Goal: Find specific page/section: Find specific page/section

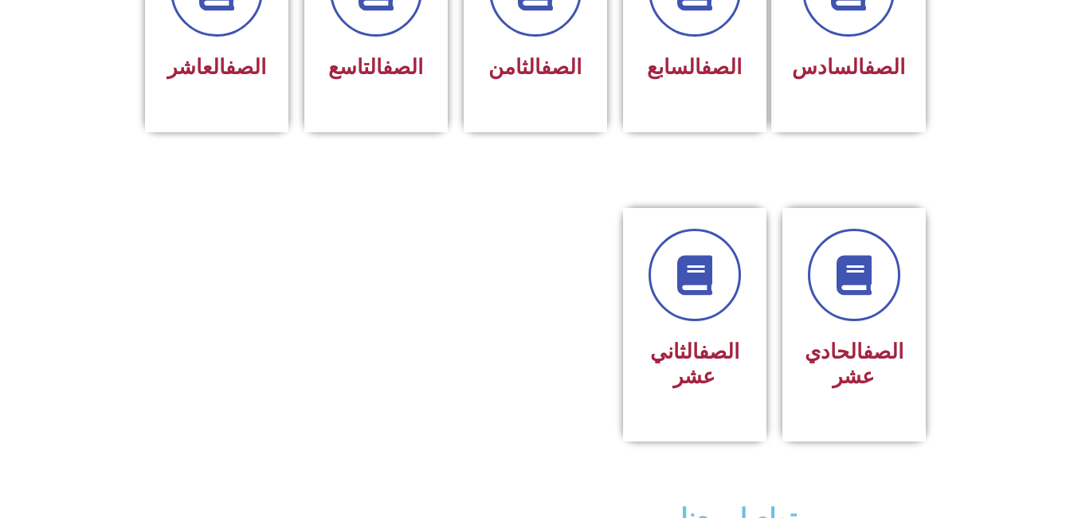
scroll to position [780, 0]
click at [876, 342] on h3 "الصف الحادي عشر" at bounding box center [854, 364] width 100 height 49
click at [873, 340] on h3 "الصف الحادي عشر" at bounding box center [854, 364] width 100 height 49
drag, startPoint x: 873, startPoint y: 336, endPoint x: 871, endPoint y: 347, distance: 11.3
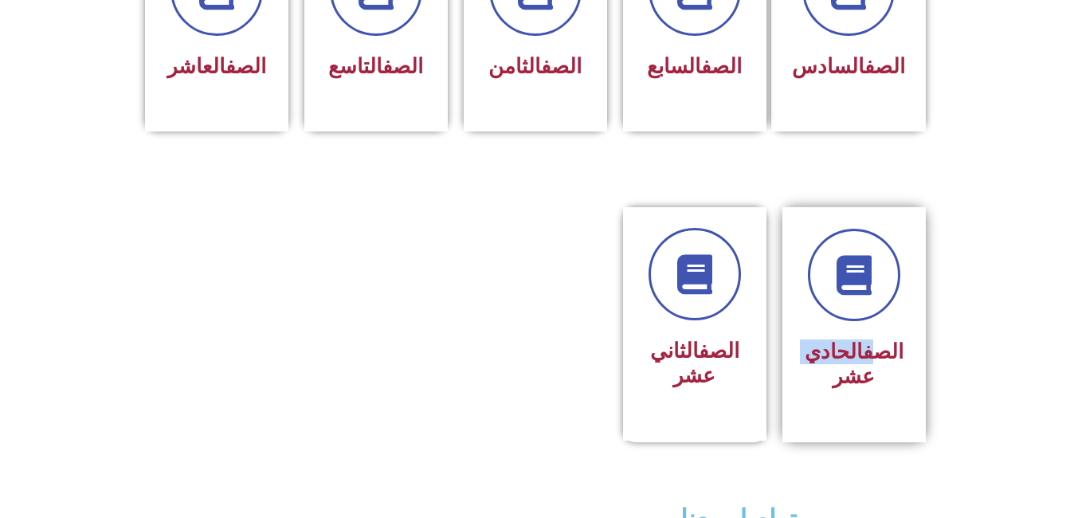
click at [871, 347] on h3 "الصف الحادي عشر" at bounding box center [854, 364] width 100 height 49
click at [870, 348] on h3 "الصف الحادي عشر" at bounding box center [854, 364] width 100 height 49
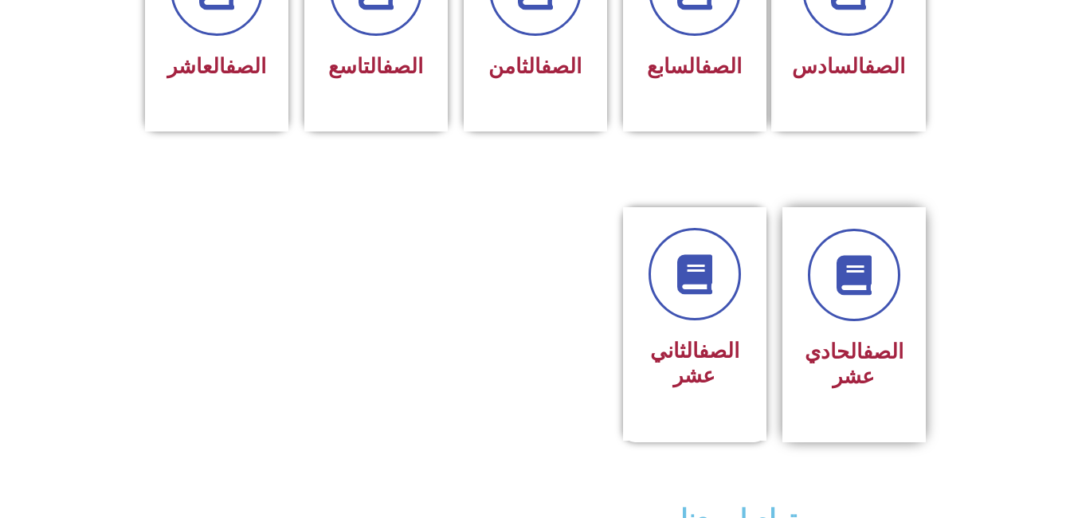
click at [870, 348] on h3 "الصف الحادي عشر" at bounding box center [854, 364] width 100 height 49
drag, startPoint x: 870, startPoint y: 348, endPoint x: 802, endPoint y: 280, distance: 96.4
click at [802, 280] on div "الصف الحادي عشر" at bounding box center [854, 324] width 143 height 235
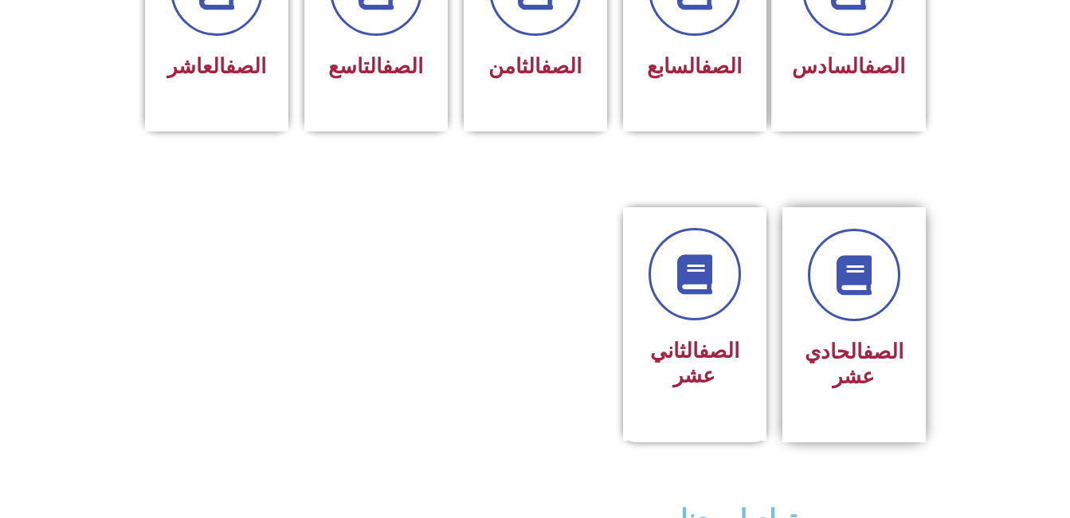
click at [802, 280] on div "الصف الحادي عشر" at bounding box center [854, 324] width 143 height 235
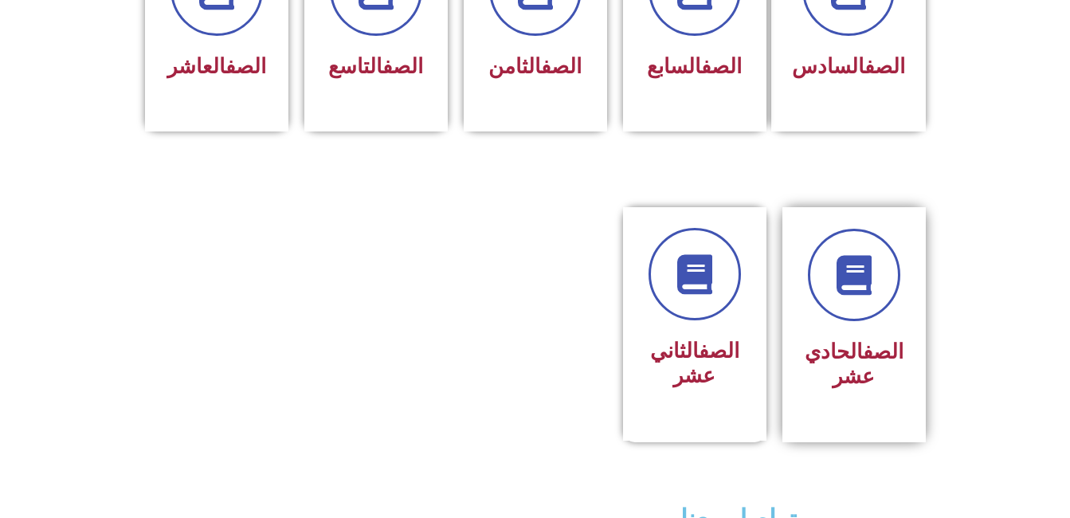
click at [802, 280] on div "الصف الحادي عشر" at bounding box center [854, 324] width 143 height 235
click at [791, 274] on div "الصف الحادي عشر" at bounding box center [854, 324] width 143 height 235
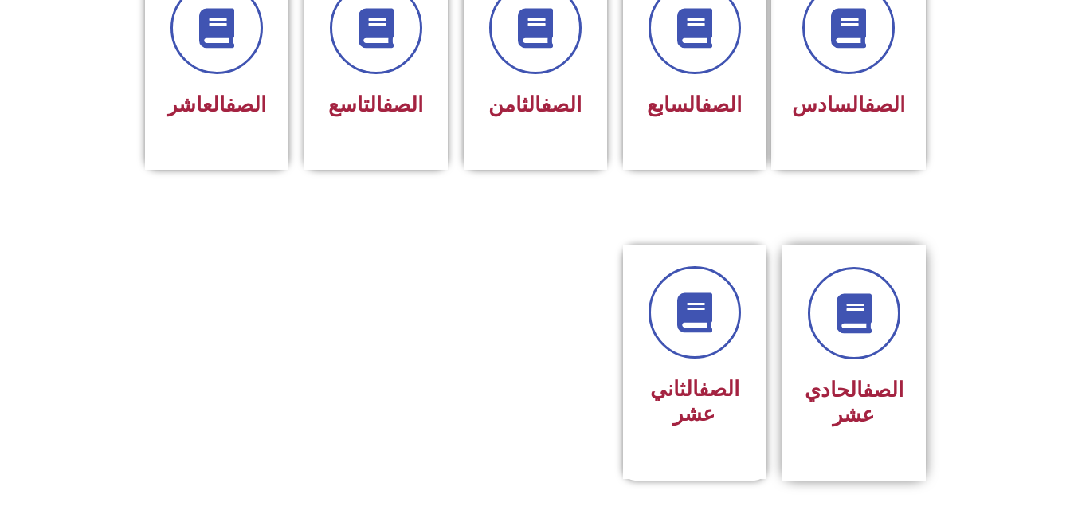
scroll to position [736, 0]
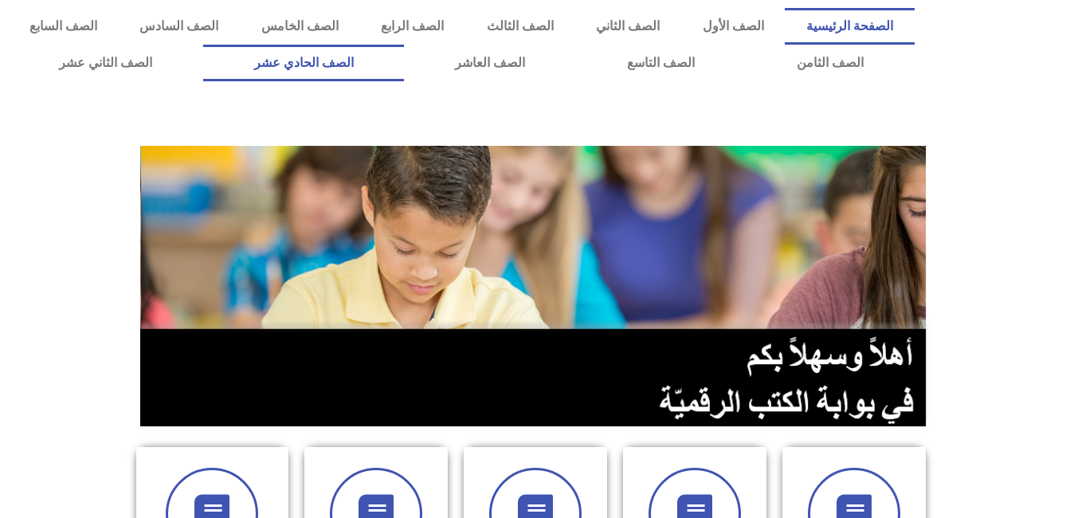
click at [405, 63] on link "الصف الحادي عشر" at bounding box center [304, 63] width 202 height 37
